Goal: Transaction & Acquisition: Purchase product/service

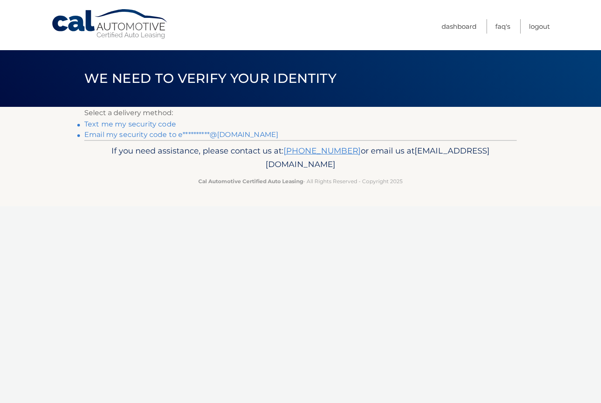
click at [151, 138] on link "**********" at bounding box center [181, 135] width 194 height 8
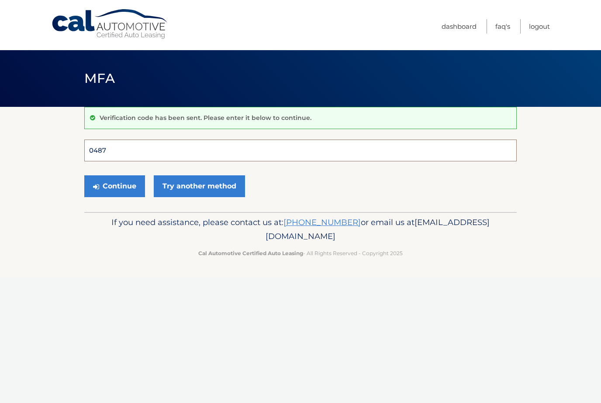
type input "048748"
click at [114, 186] on button "Continue" at bounding box center [114, 187] width 61 height 22
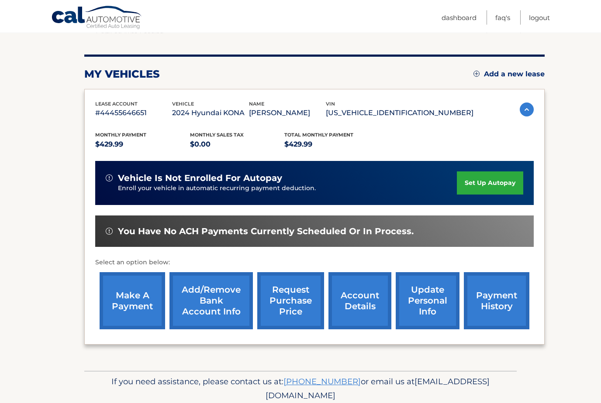
scroll to position [98, 0]
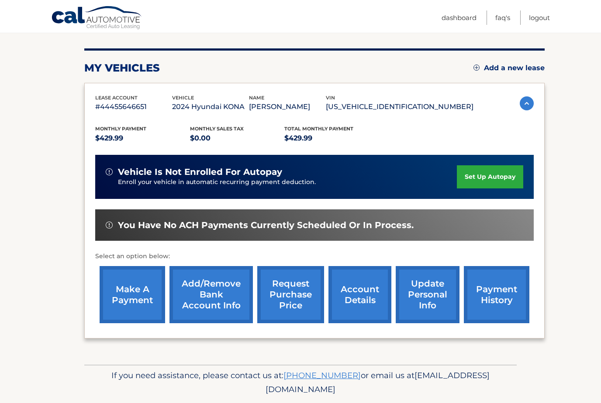
click at [133, 296] on link "make a payment" at bounding box center [132, 294] width 65 height 57
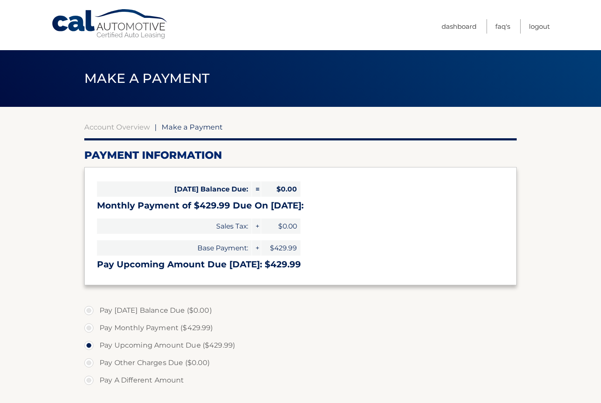
select select "MDYxN2E0NmQtZDI3Ni00YmQxLTgyNmMtYjhiYjBkZWU5N2Vi"
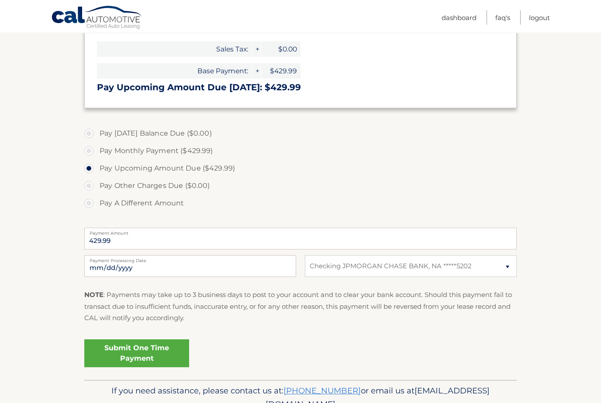
scroll to position [193, 0]
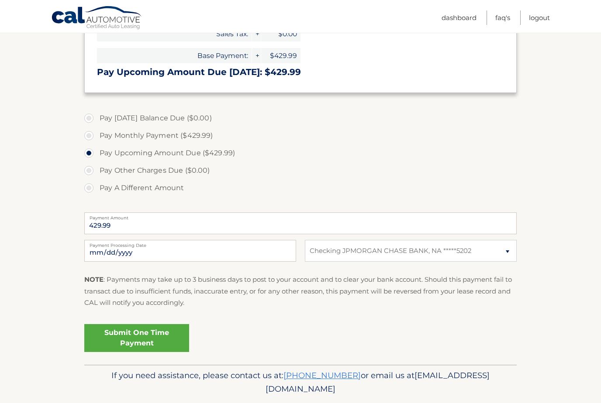
click at [135, 341] on link "Submit One Time Payment" at bounding box center [136, 338] width 105 height 28
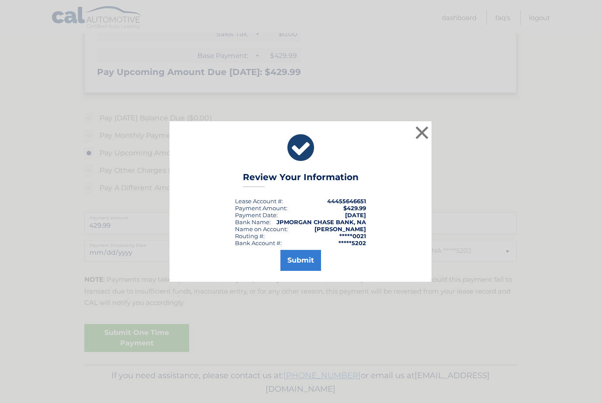
drag, startPoint x: 307, startPoint y: 269, endPoint x: 307, endPoint y: 237, distance: 31.4
click at [307, 269] on button "Submit" at bounding box center [300, 260] width 41 height 21
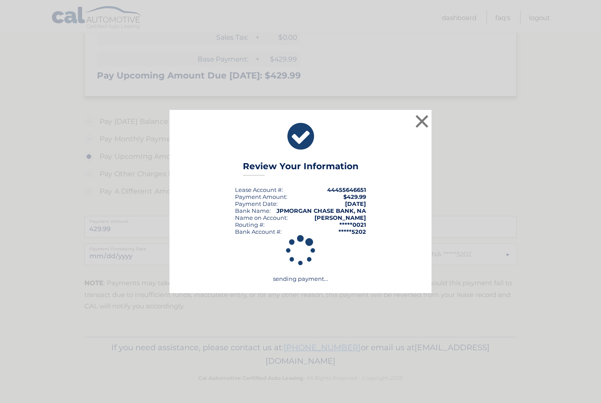
scroll to position [161, 0]
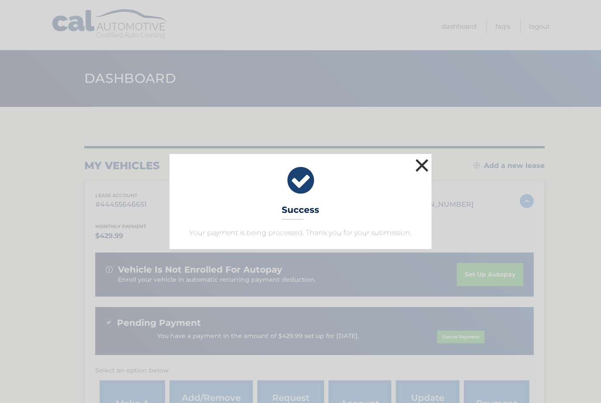
click at [419, 167] on button "×" at bounding box center [421, 165] width 17 height 17
